Goal: Use online tool/utility

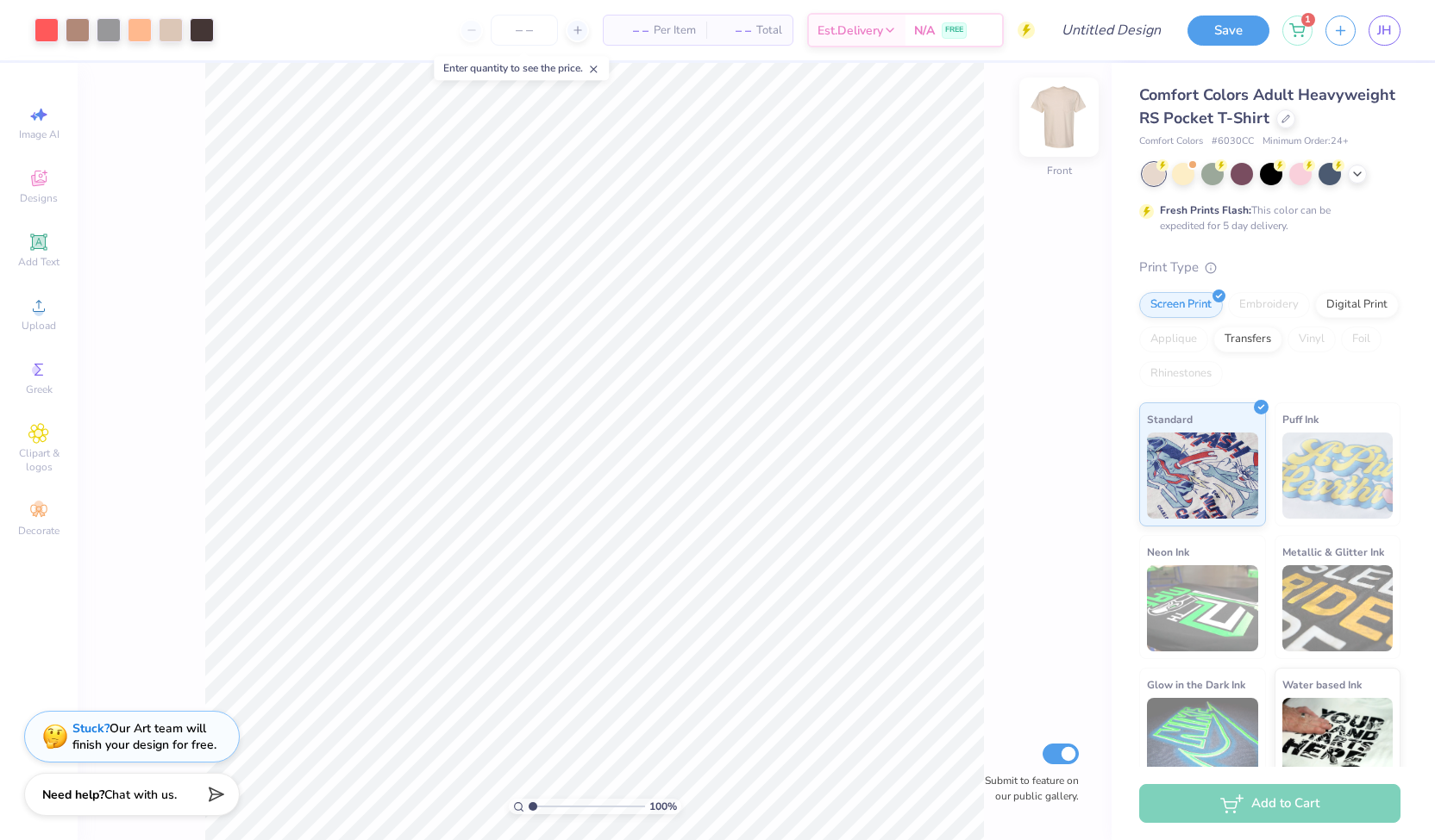
click at [1059, 119] on img at bounding box center [1059, 117] width 69 height 69
click at [1065, 135] on img at bounding box center [1059, 117] width 69 height 69
click at [1212, 183] on div at bounding box center [1212, 172] width 22 height 22
click at [1355, 180] on icon at bounding box center [1356, 172] width 13 height 13
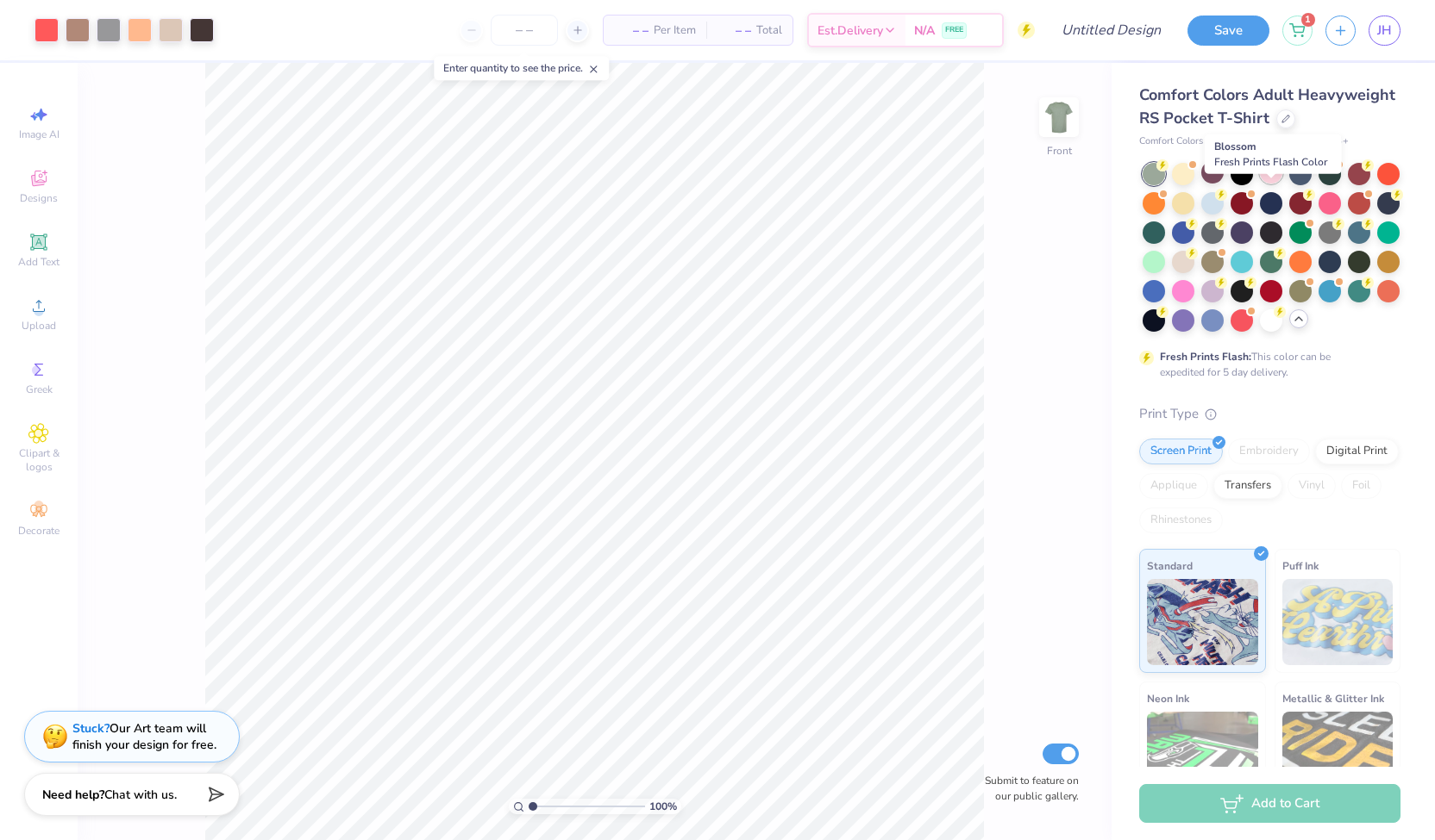
click at [1275, 183] on div at bounding box center [1270, 172] width 22 height 22
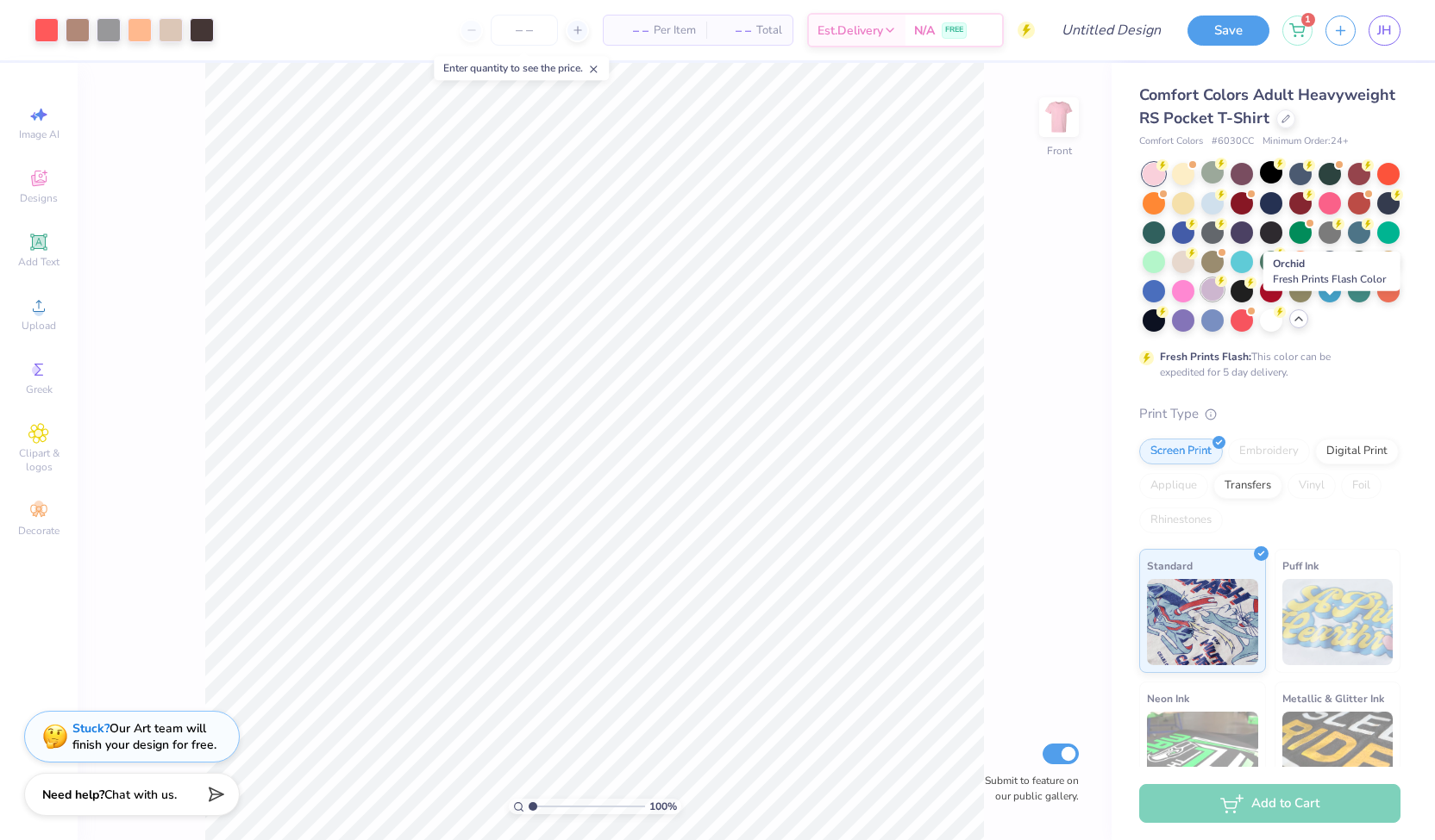
click at [1224, 301] on div at bounding box center [1212, 290] width 22 height 22
click at [1305, 380] on div "Fresh Prints Flash: This color can be expedited for 5 day delivery." at bounding box center [1270, 271] width 261 height 217
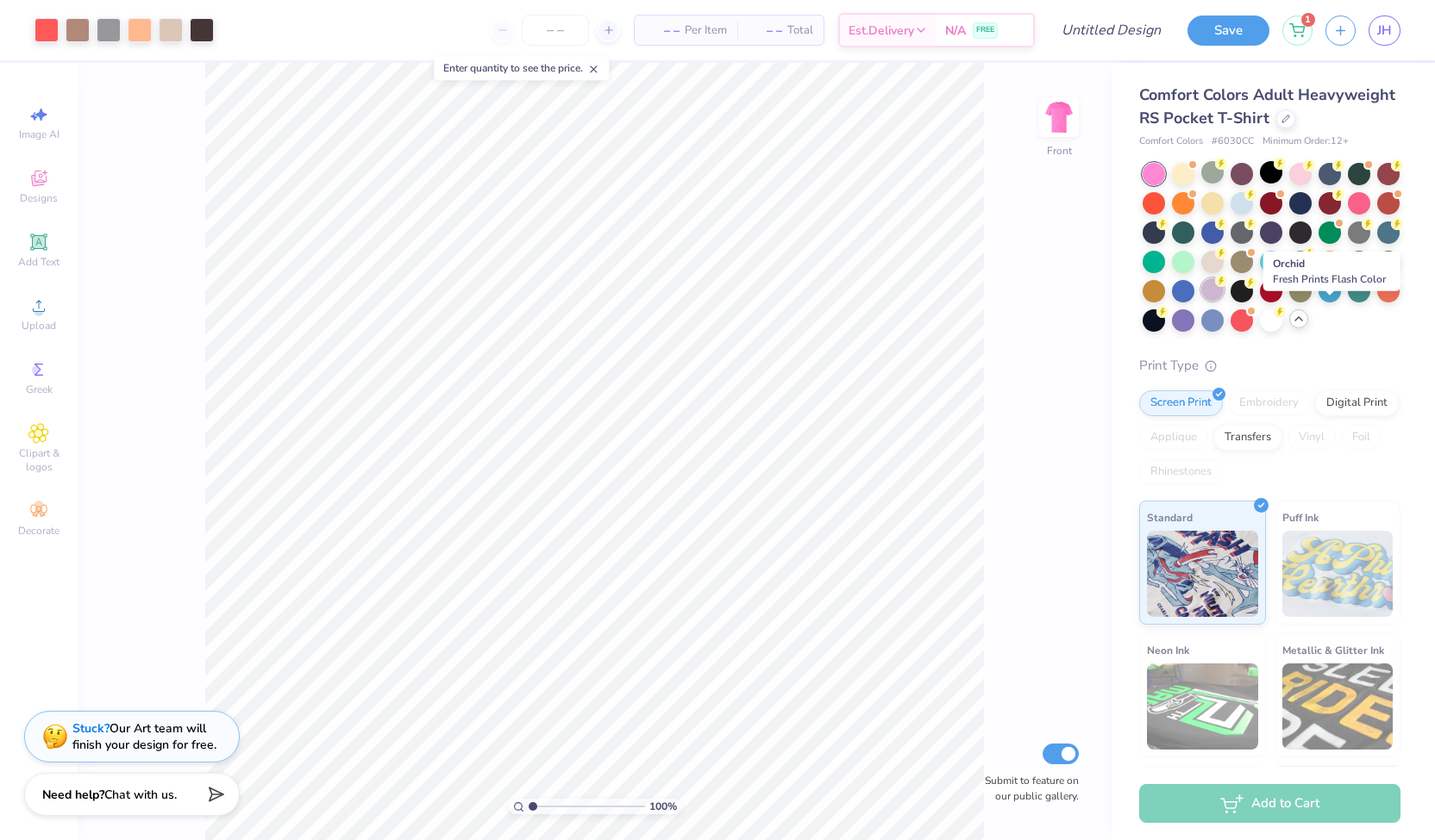
click at [1224, 301] on div at bounding box center [1212, 290] width 22 height 22
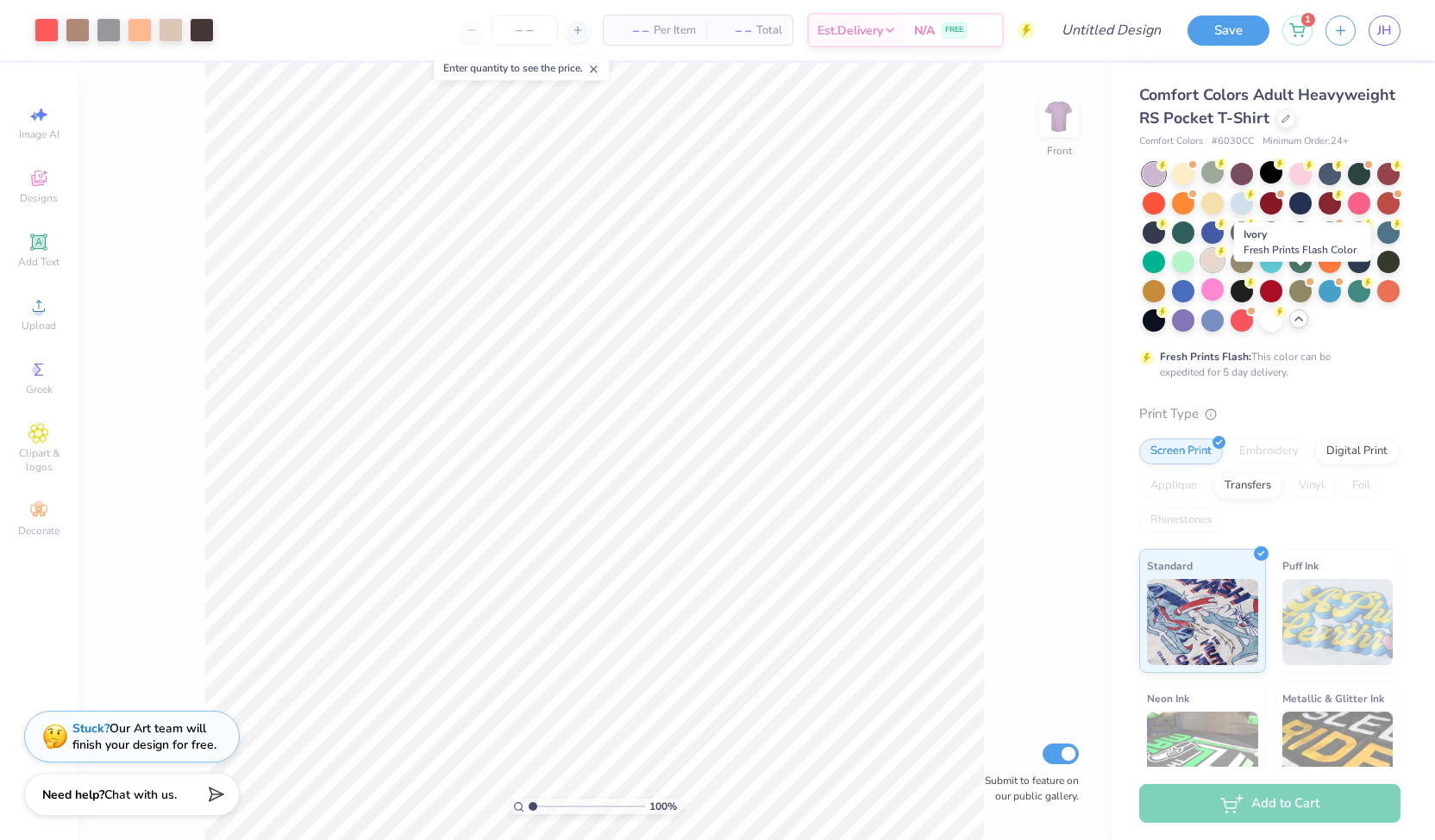
click at [1224, 272] on div at bounding box center [1212, 260] width 22 height 22
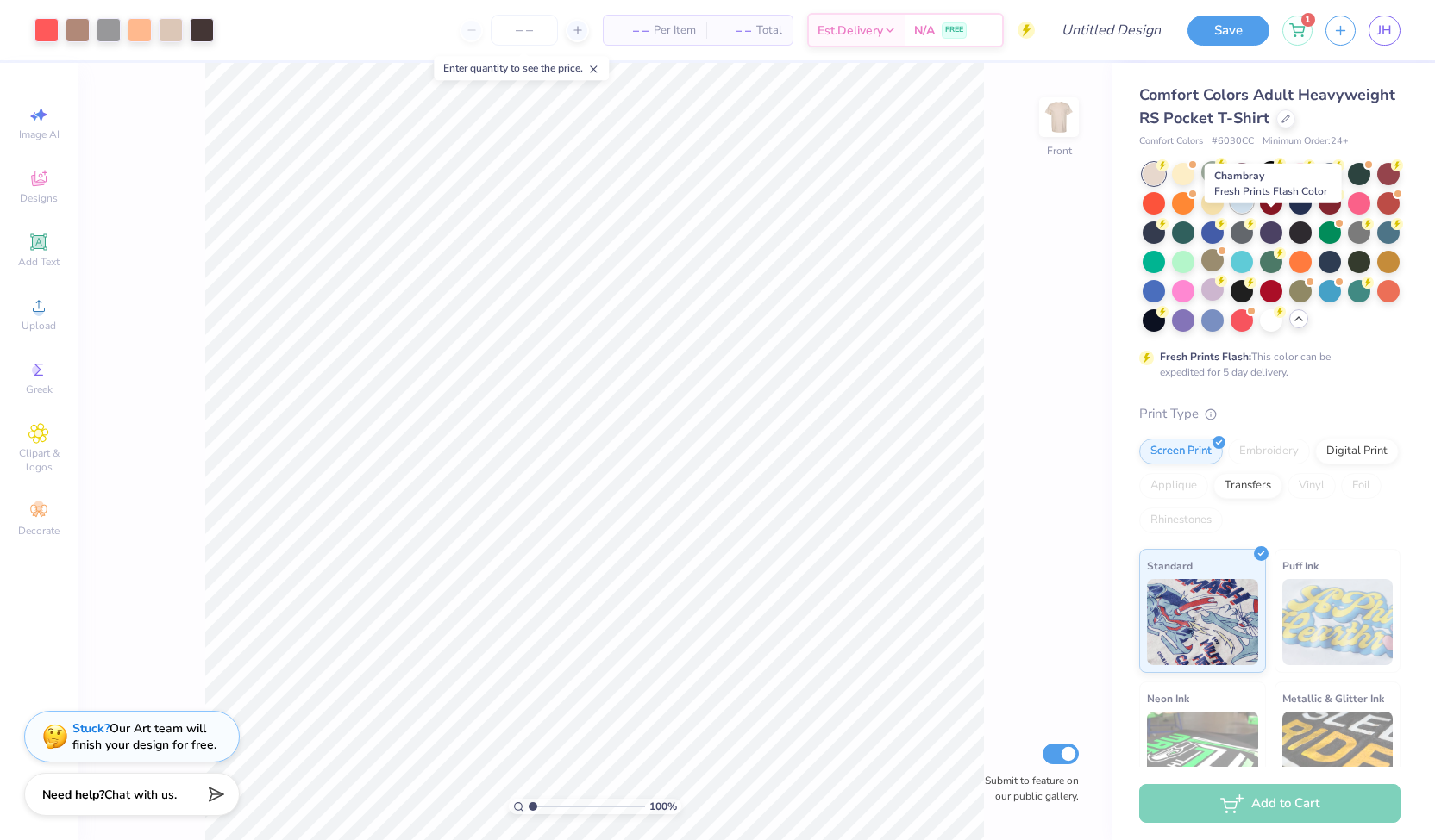
click at [1254, 213] on div at bounding box center [1241, 201] width 22 height 22
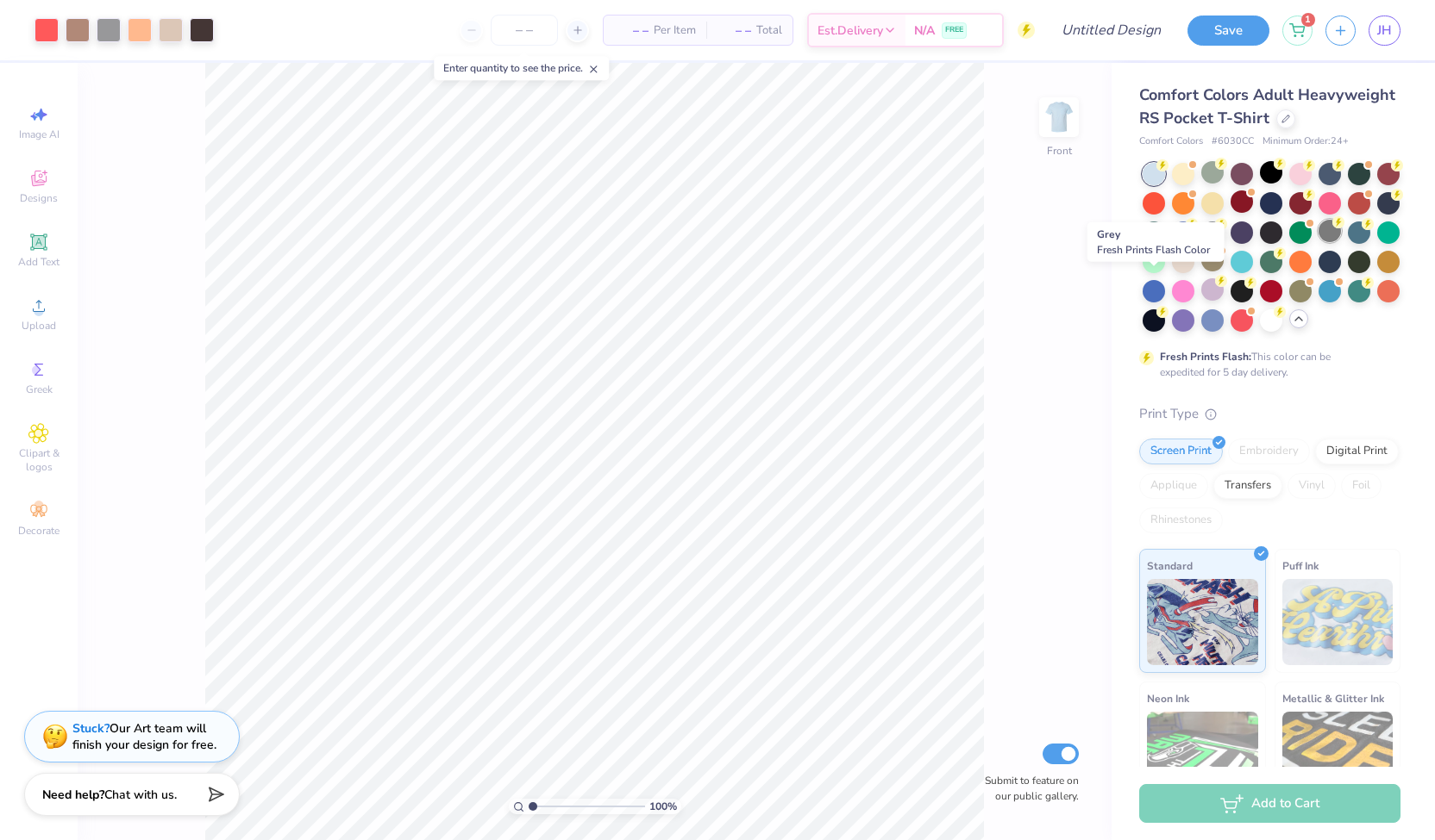
click at [1319, 242] on div at bounding box center [1329, 231] width 22 height 22
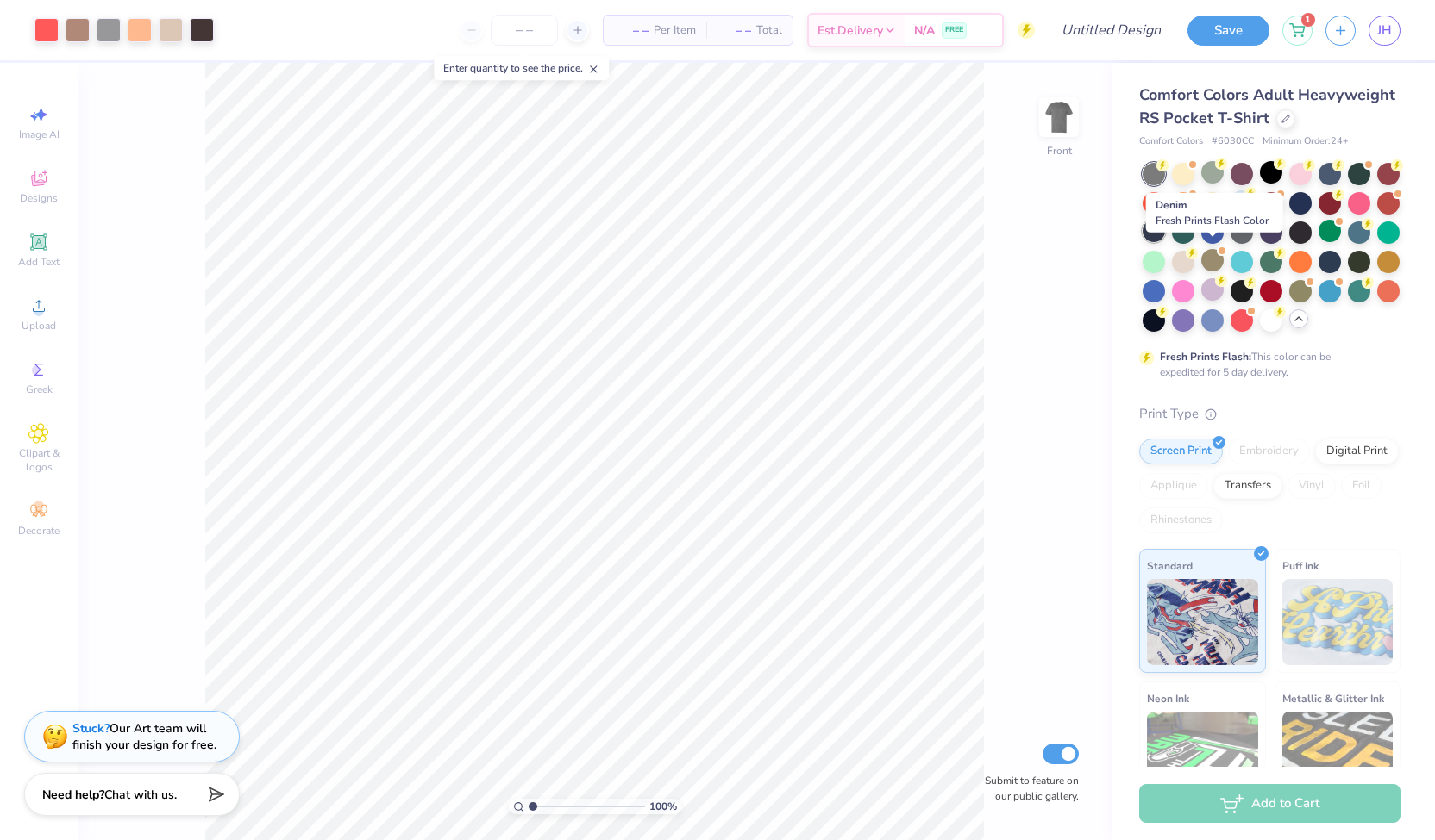
click at [1165, 242] on div at bounding box center [1153, 231] width 22 height 22
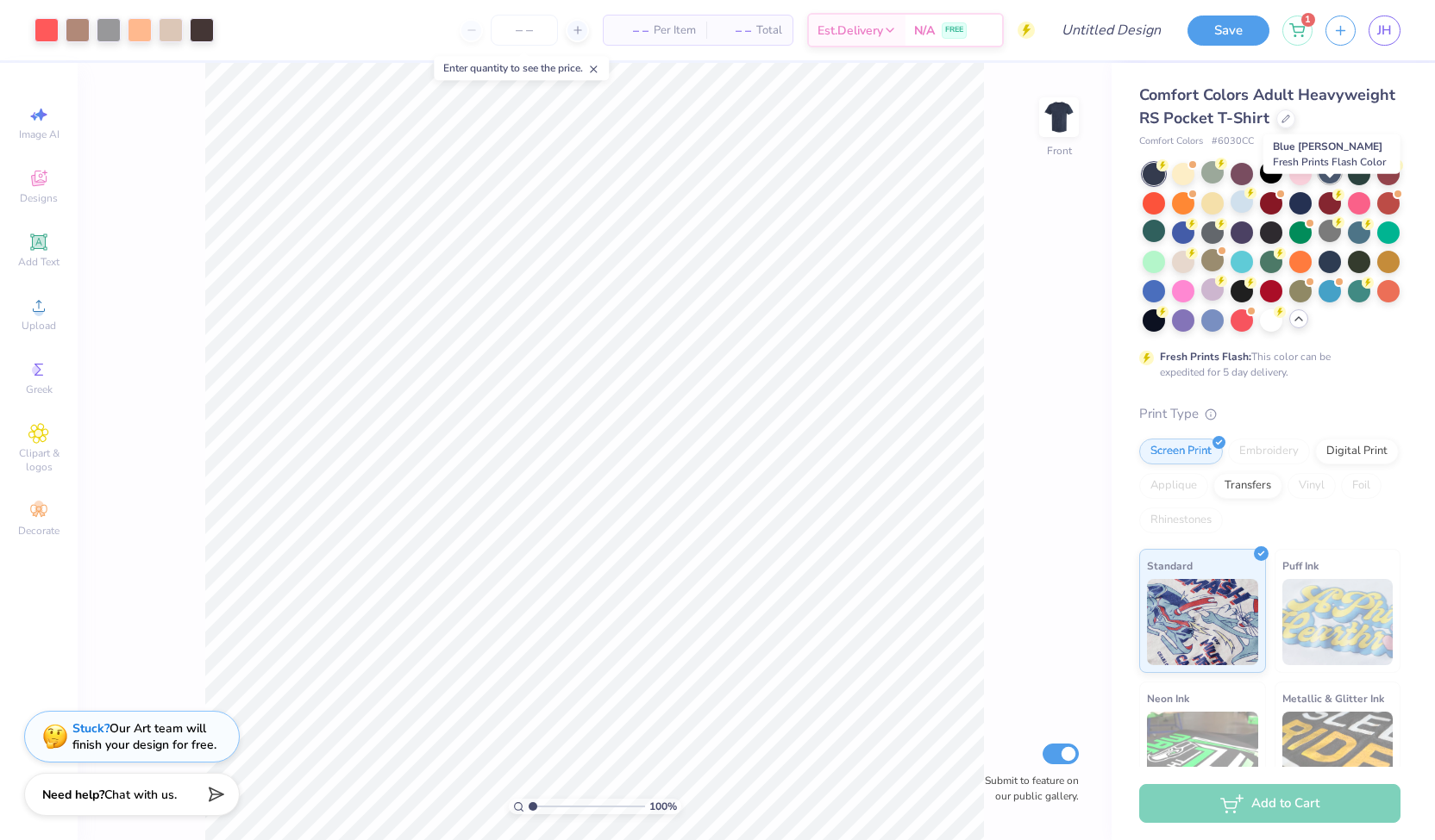
click at [1328, 183] on div at bounding box center [1329, 172] width 22 height 22
click at [1363, 183] on div at bounding box center [1359, 172] width 22 height 22
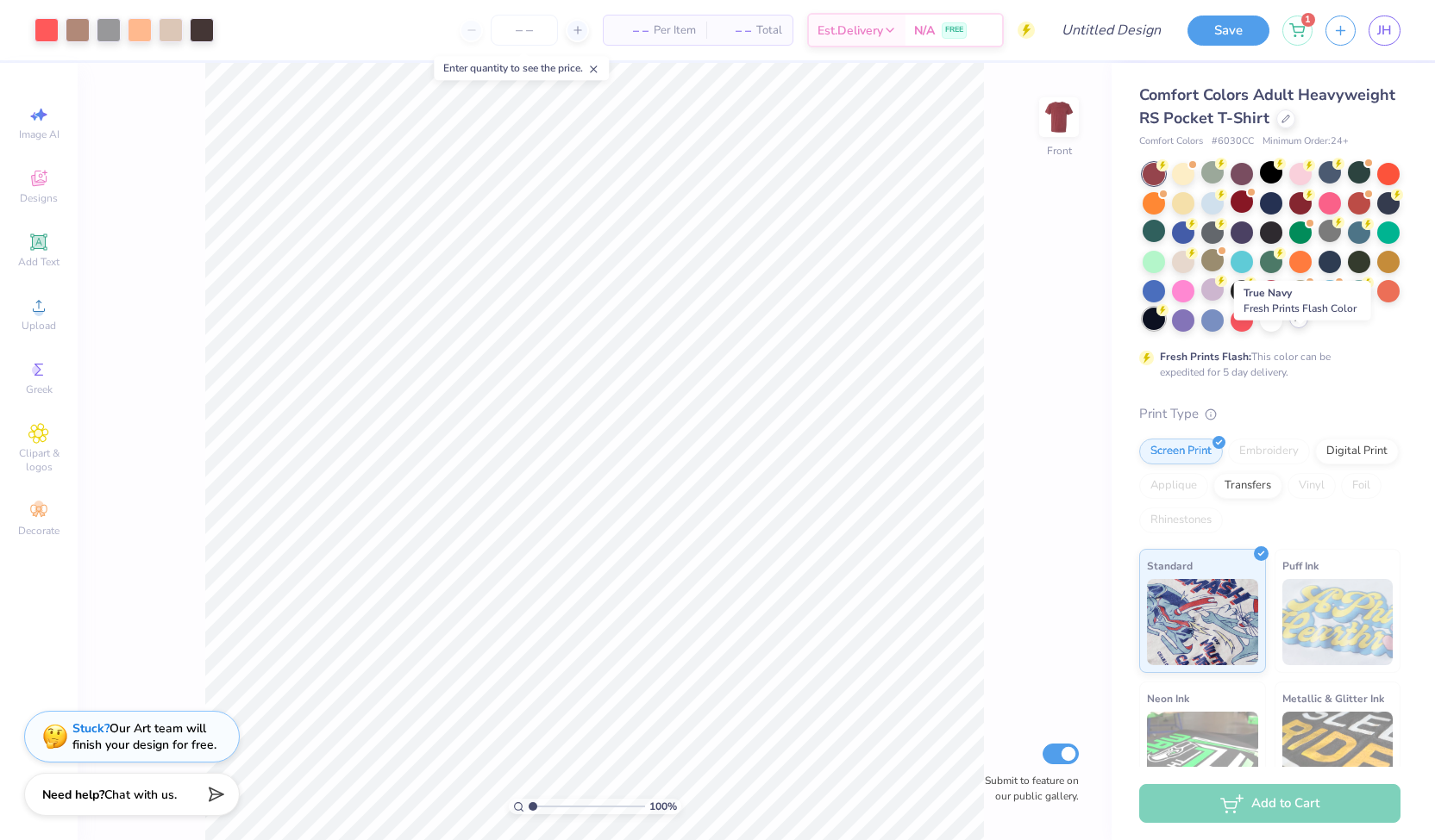
click at [1165, 330] on div at bounding box center [1153, 318] width 22 height 22
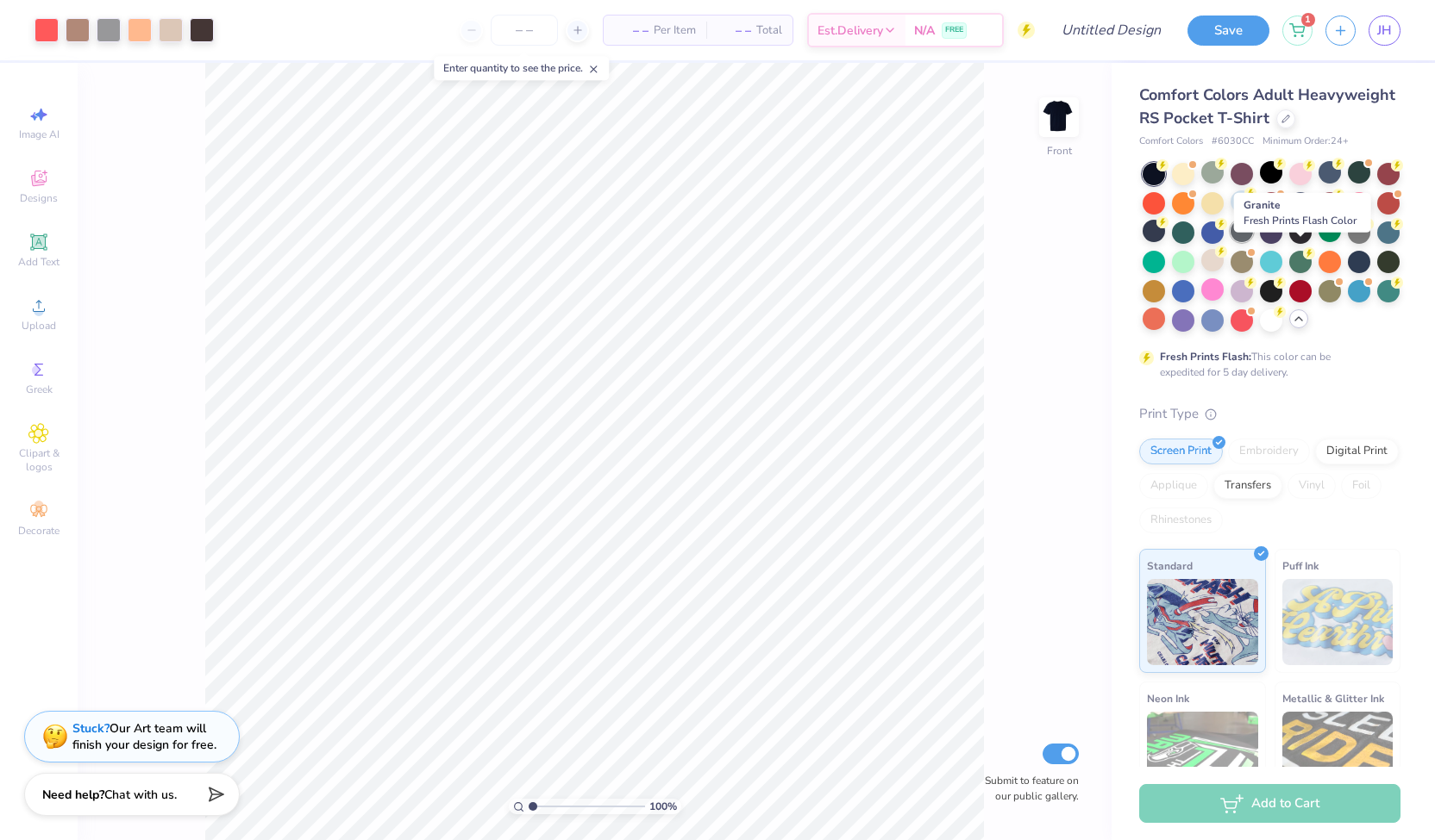
click at [1254, 242] on div at bounding box center [1241, 231] width 22 height 22
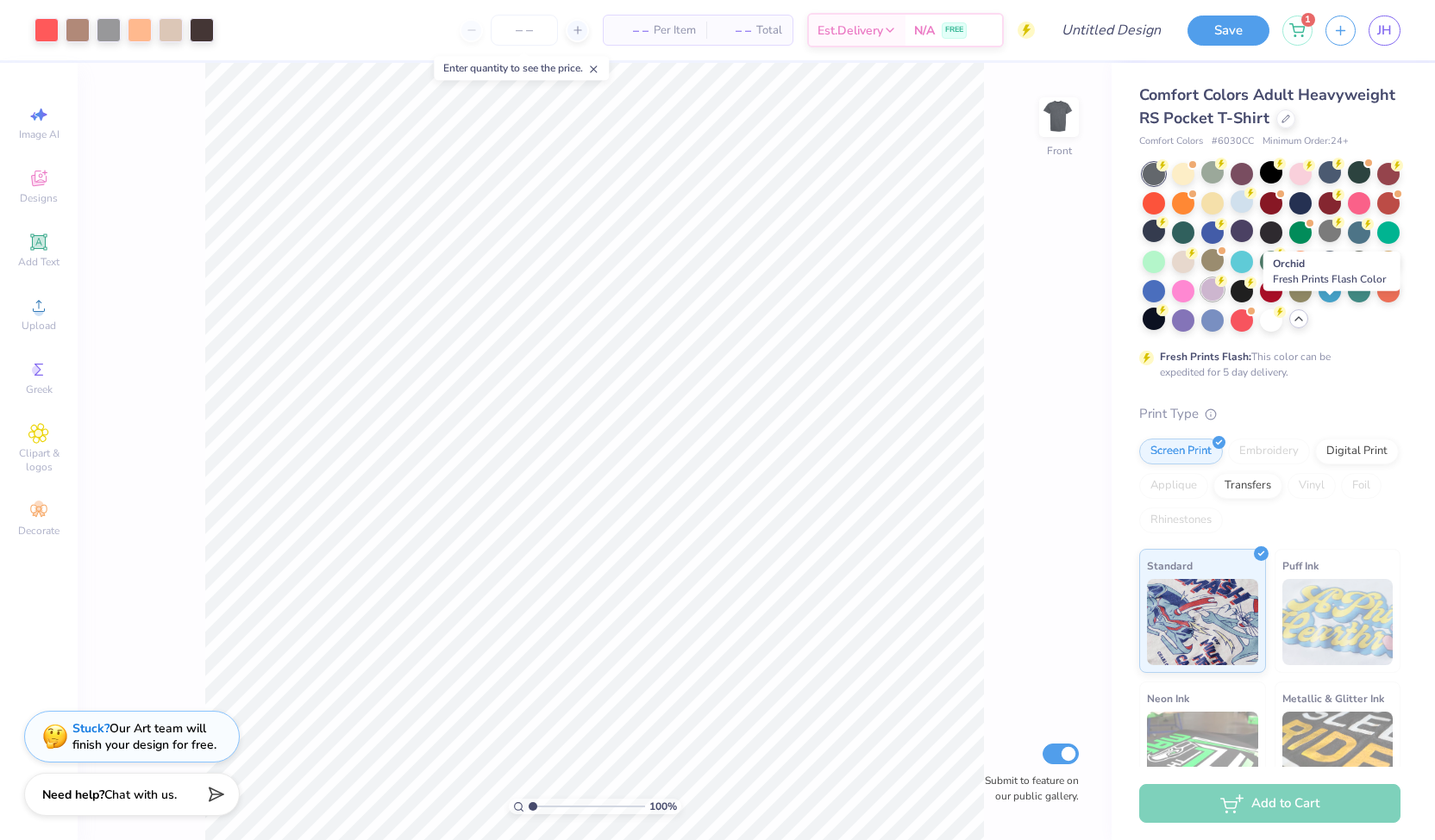
click at [1224, 301] on div at bounding box center [1212, 290] width 22 height 22
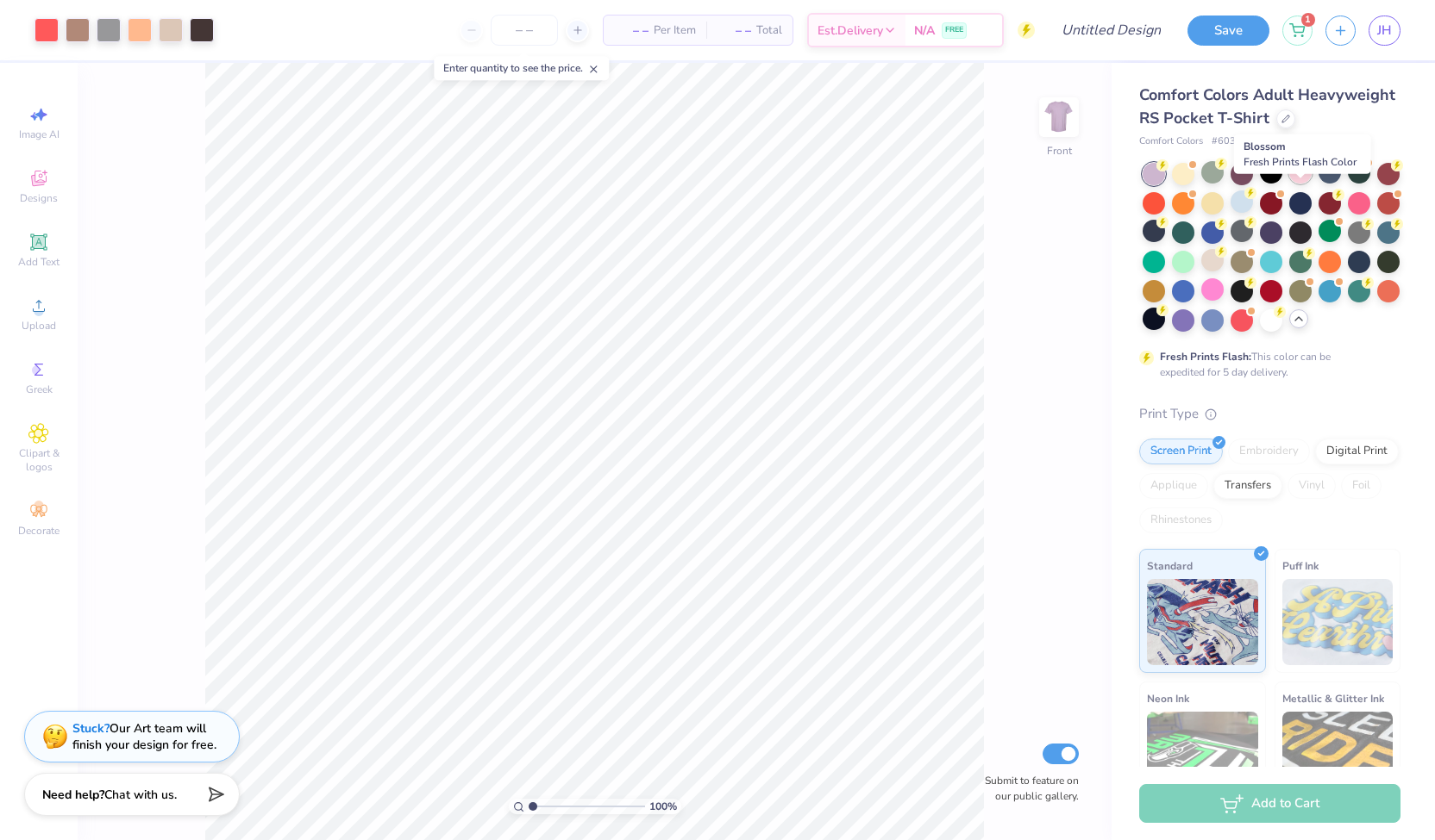
click at [1301, 183] on div at bounding box center [1300, 172] width 22 height 22
